Goal: Task Accomplishment & Management: Manage account settings

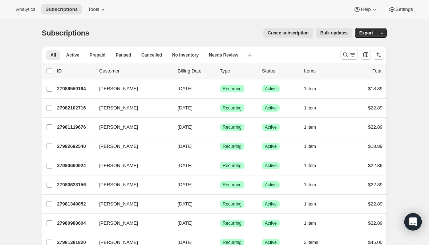
click at [267, 33] on span "Create subscription" at bounding box center [287, 33] width 41 height 6
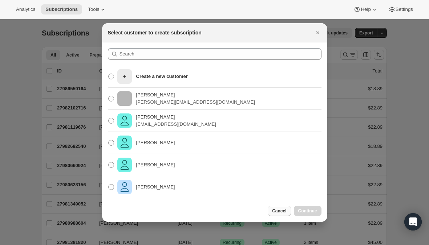
click at [281, 211] on span "Cancel" at bounding box center [279, 211] width 14 height 6
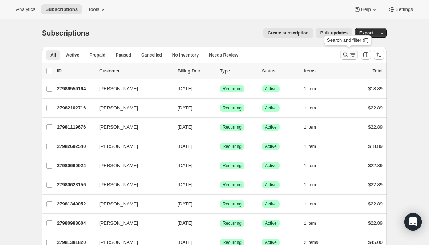
click at [344, 55] on icon "Search and filter results" at bounding box center [345, 54] width 7 height 7
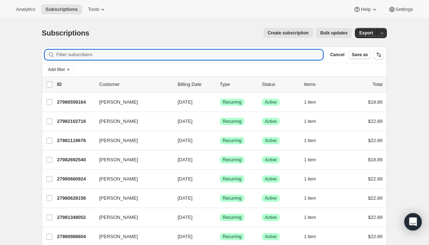
paste input "[PERSON_NAME][EMAIL_ADDRESS][DOMAIN_NAME]"
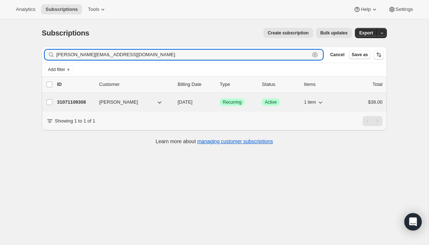
type input "[PERSON_NAME][EMAIL_ADDRESS][DOMAIN_NAME]"
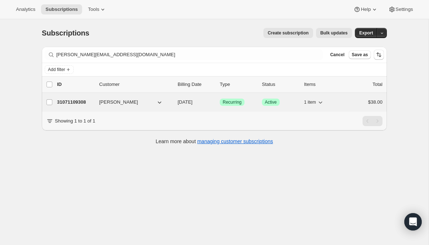
click at [115, 98] on div "31071109308 [PERSON_NAME] [DATE] Success Recurring Success Active 1 item $38.00" at bounding box center [219, 102] width 325 height 10
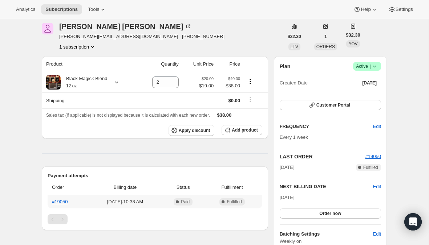
scroll to position [23, 0]
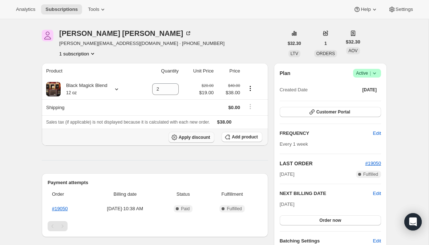
click at [197, 139] on span "Apply discount" at bounding box center [195, 138] width 32 height 6
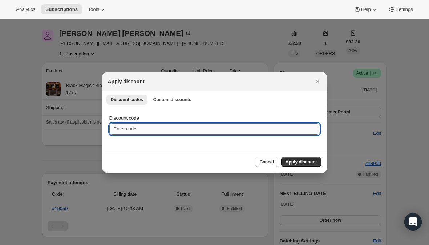
click at [134, 128] on input "Discount code" at bounding box center [214, 129] width 211 height 12
type input "S"
paste input "StonebridgeWS"
type input "StonebridgeWS"
click at [306, 162] on span "Apply discount" at bounding box center [301, 162] width 32 height 6
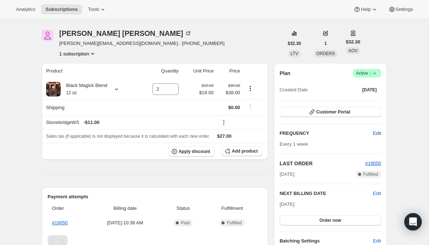
click at [373, 133] on span "Edit" at bounding box center [377, 133] width 8 height 7
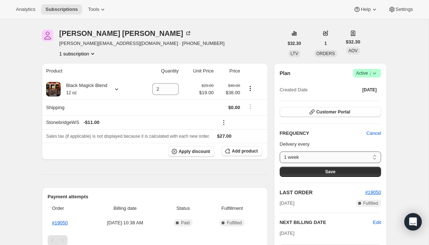
select select "WEEK#2"
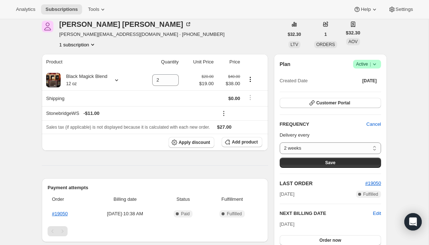
scroll to position [36, 0]
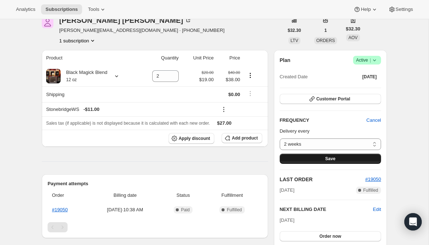
click at [329, 159] on span "Save" at bounding box center [330, 159] width 10 height 6
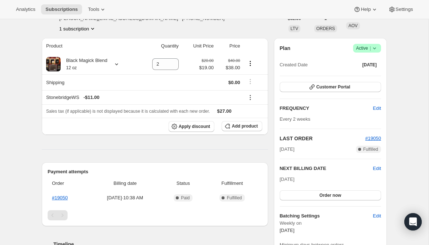
scroll to position [89, 0]
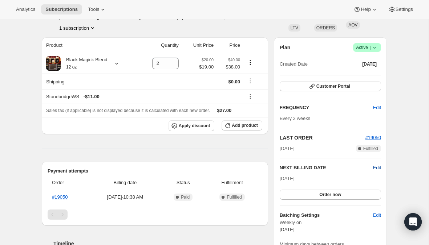
click at [377, 168] on span "Edit" at bounding box center [377, 167] width 8 height 7
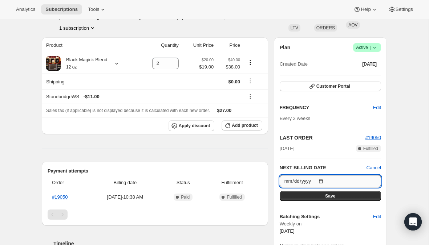
click at [284, 180] on input "[DATE]" at bounding box center [329, 181] width 101 height 12
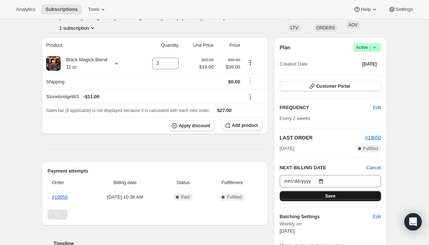
click at [334, 193] on button "Save" at bounding box center [329, 196] width 101 height 10
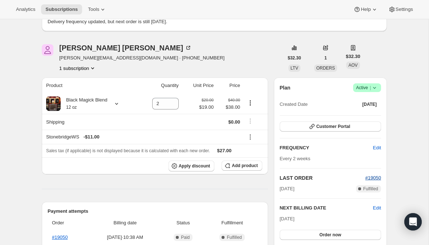
scroll to position [81, 0]
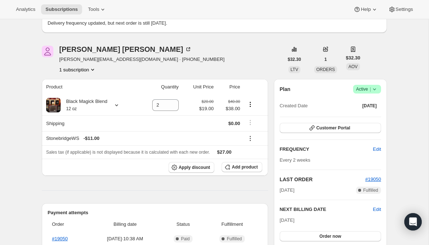
click at [412, 111] on div "Subscription #31071109308. This page is ready Subscription #31071109308 Success…" at bounding box center [214, 242] width 428 height 609
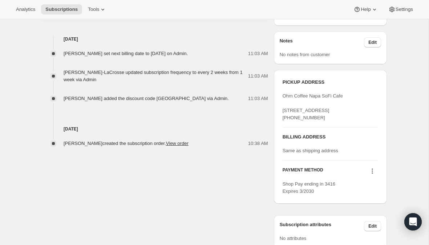
scroll to position [359, 0]
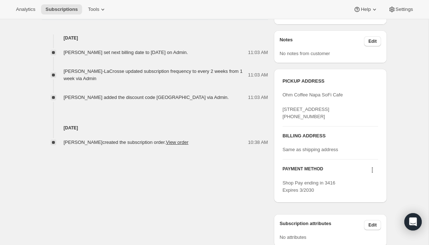
click at [329, 97] on span "Ohm Coffee Napa SoFi Cafe [STREET_ADDRESS] [PHONE_NUMBER]" at bounding box center [312, 105] width 60 height 27
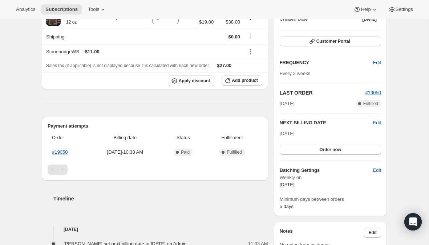
scroll to position [189, 0]
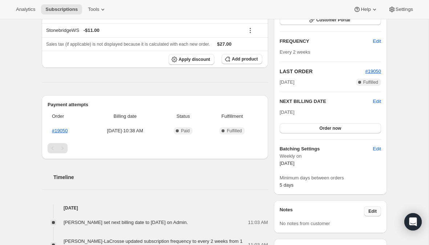
click at [372, 211] on span "Edit" at bounding box center [372, 212] width 8 height 6
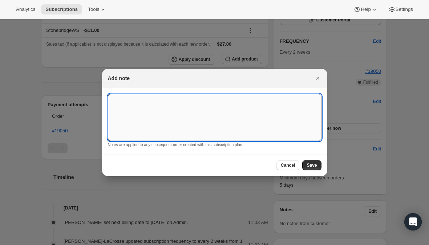
click at [167, 110] on textarea ":rll:" at bounding box center [214, 117] width 213 height 47
type textarea "D"
type textarea "\"
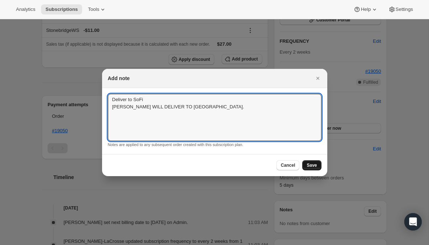
type textarea "Deliver to SoFi [PERSON_NAME] WILL DELIVER TO [GEOGRAPHIC_DATA]."
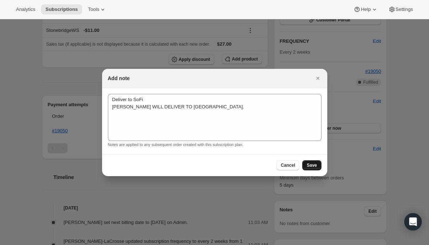
click at [307, 161] on button "Save" at bounding box center [311, 165] width 19 height 10
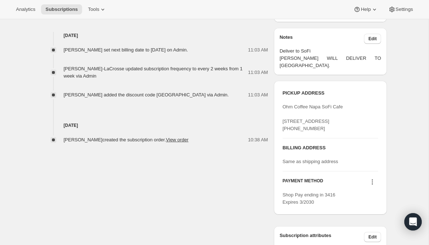
scroll to position [396, 0]
click at [307, 116] on span "Ohm Coffee Napa SoFi Cafe [STREET_ADDRESS] [PHONE_NUMBER]" at bounding box center [312, 116] width 60 height 27
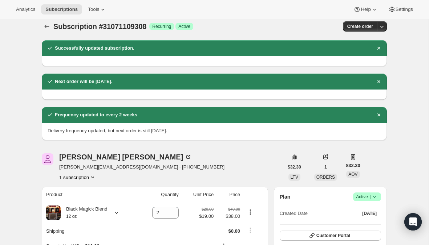
scroll to position [0, 0]
